Goal: Information Seeking & Learning: Understand process/instructions

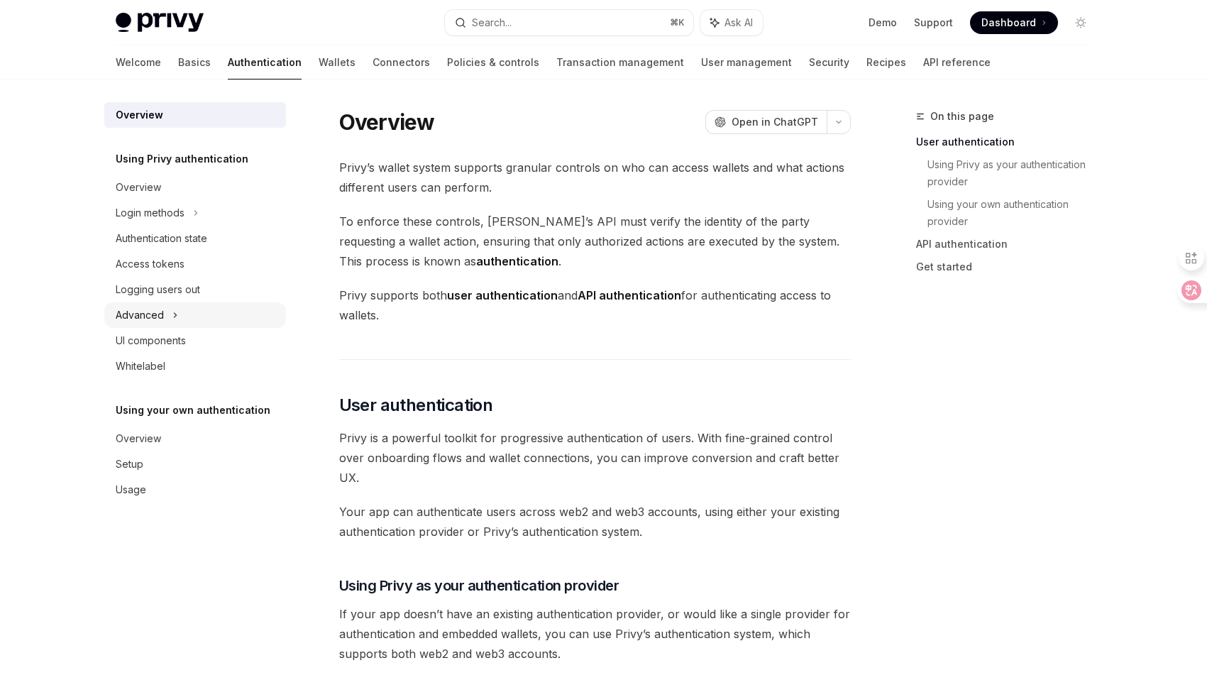
click at [162, 302] on div "Advanced" at bounding box center [195, 315] width 182 height 26
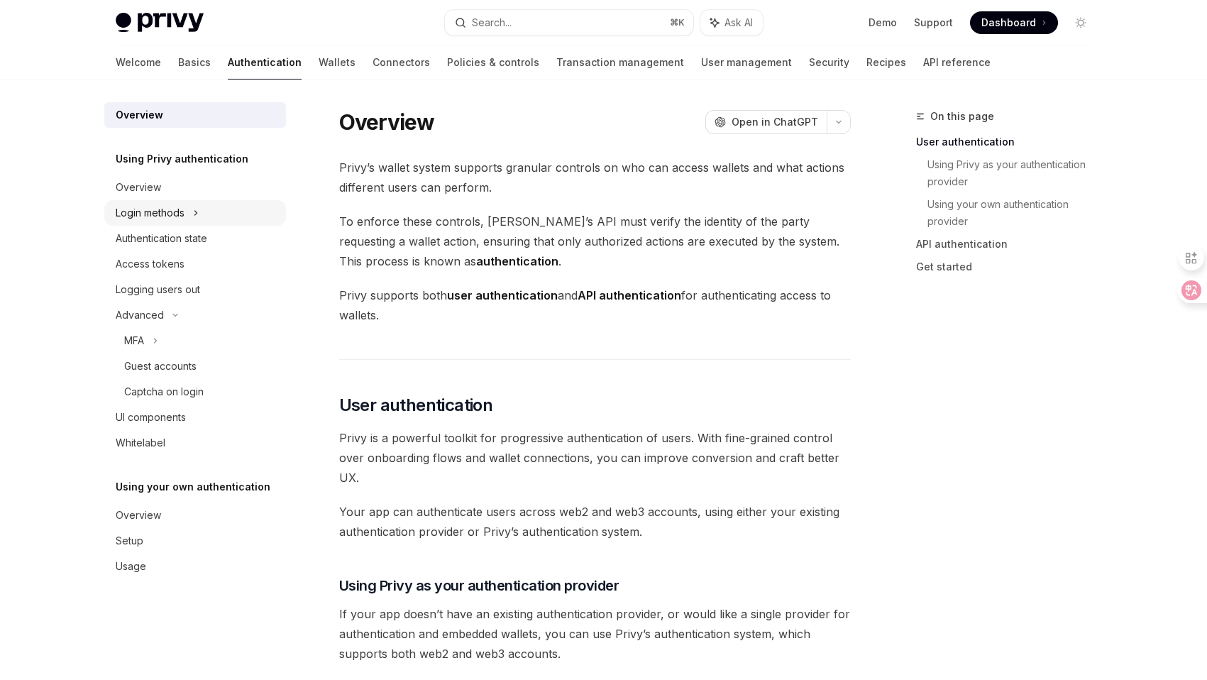
click at [164, 214] on div "Login methods" at bounding box center [150, 212] width 69 height 17
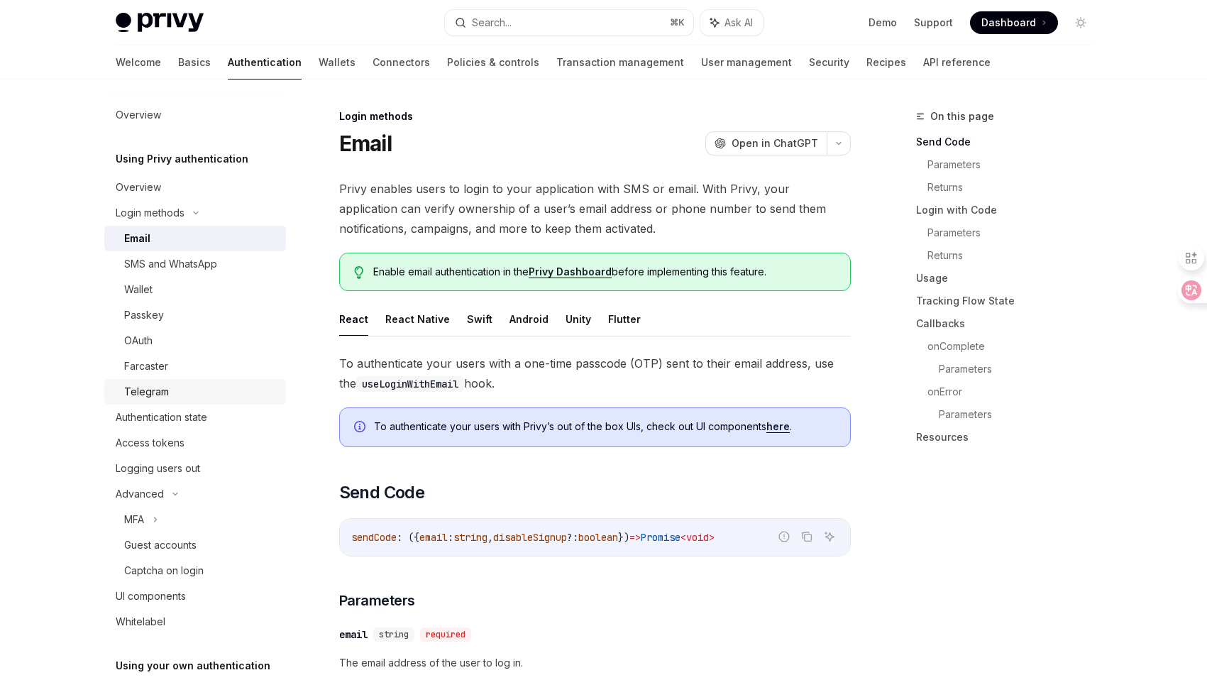
click at [164, 380] on link "Telegram" at bounding box center [195, 392] width 182 height 26
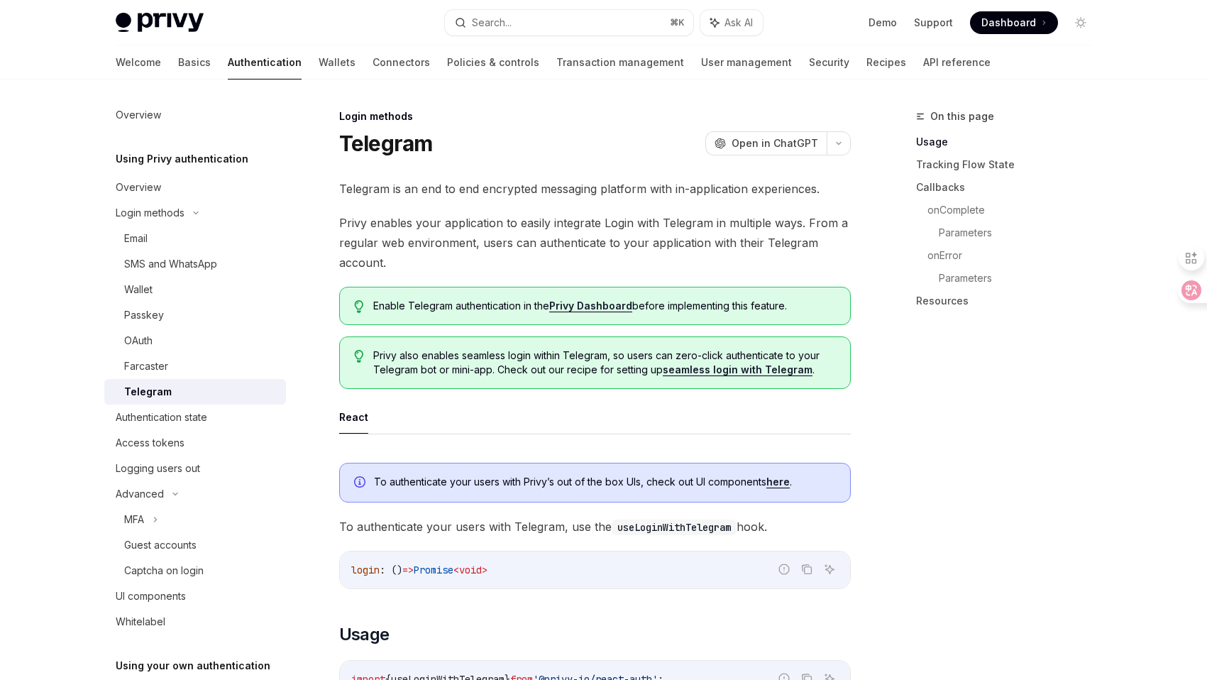
click at [577, 366] on span "Privy also enables seamless login within Telegram, so users can zero-click auth…" at bounding box center [604, 362] width 462 height 28
click at [712, 370] on link "seamless login with Telegram" at bounding box center [738, 369] width 150 height 13
type textarea "*"
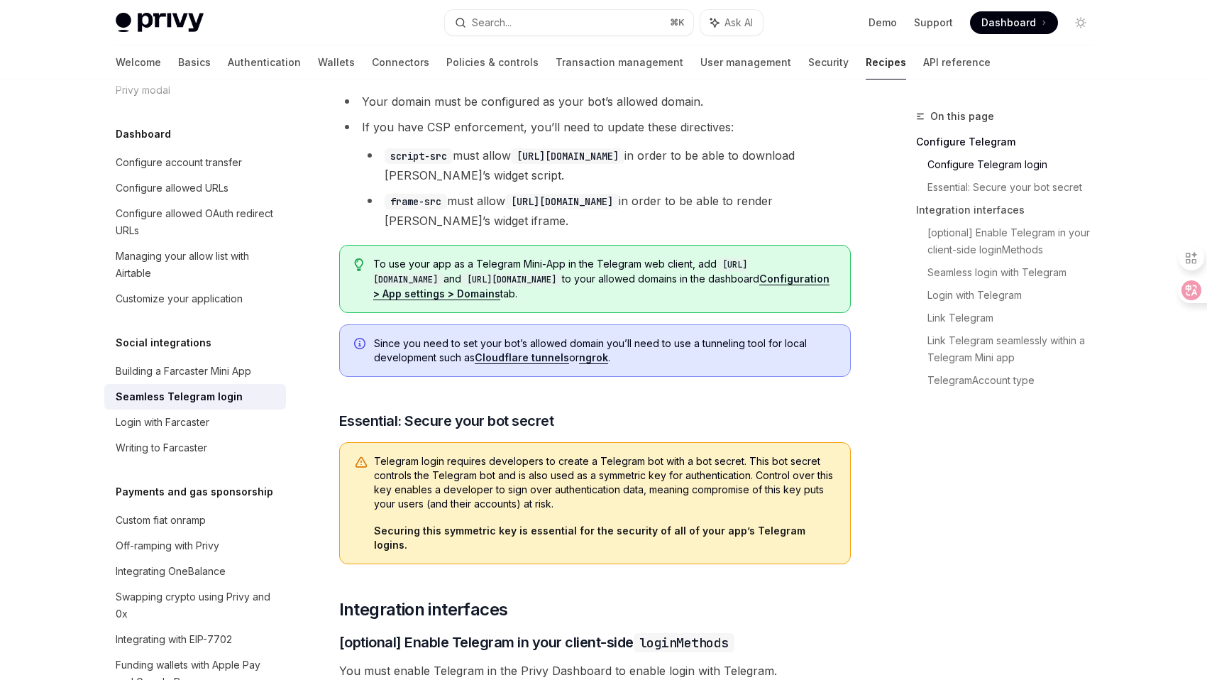
scroll to position [595, 0]
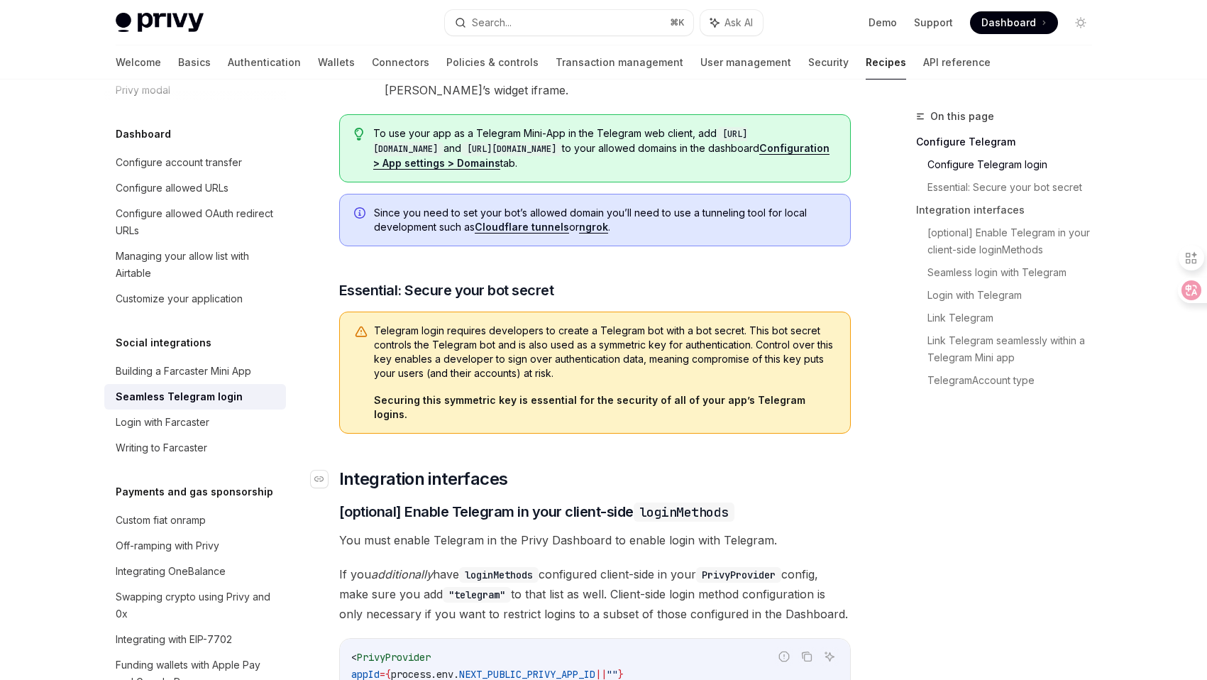
click at [546, 468] on h2 "​ Integration interfaces" at bounding box center [595, 479] width 512 height 23
